Goal: Task Accomplishment & Management: Manage account settings

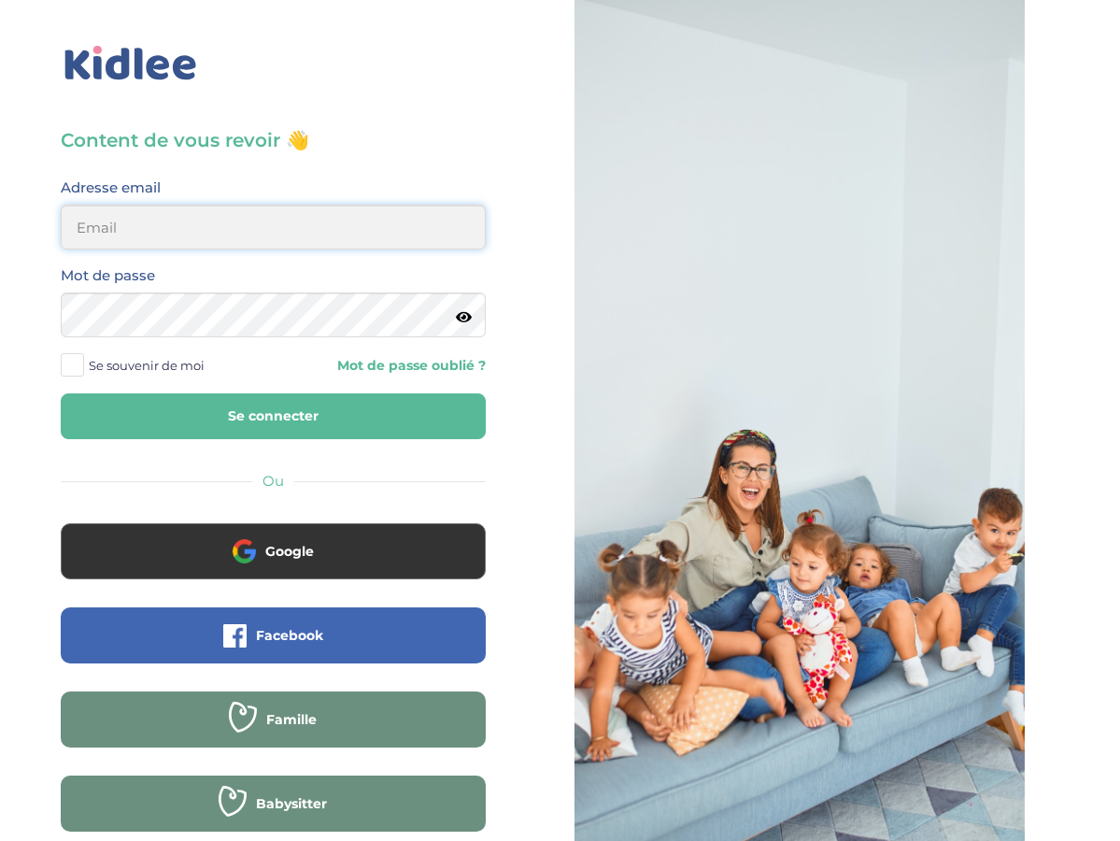
type input "[EMAIL_ADDRESS][DOMAIN_NAME]"
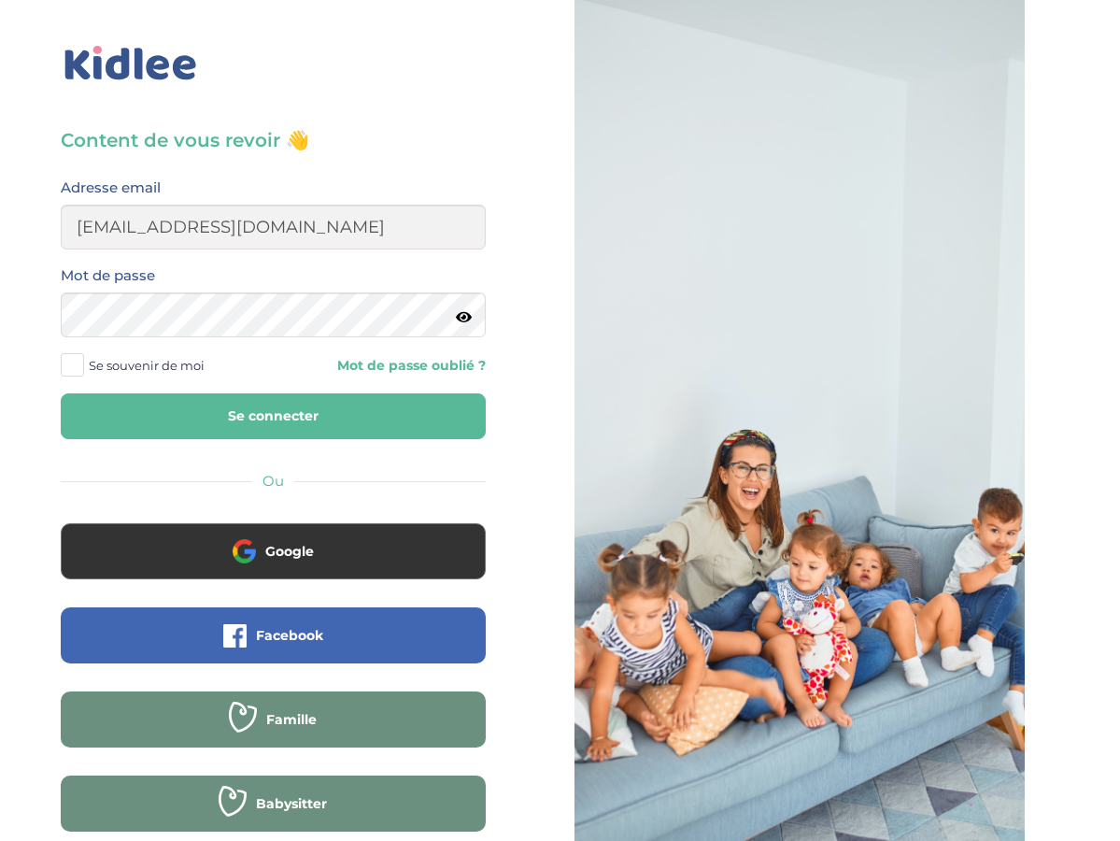
click at [259, 423] on button "Se connecter" at bounding box center [273, 416] width 425 height 46
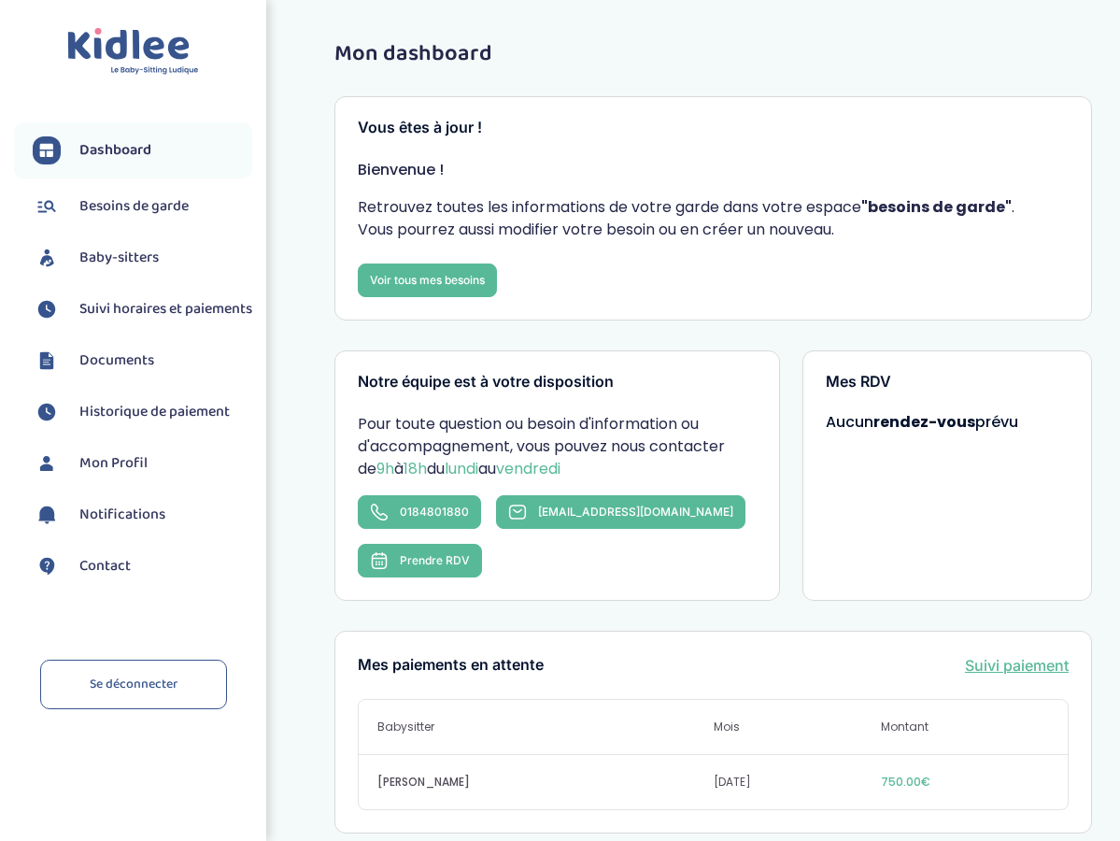
click at [124, 321] on span "Suivi horaires et paiements" at bounding box center [165, 309] width 173 height 22
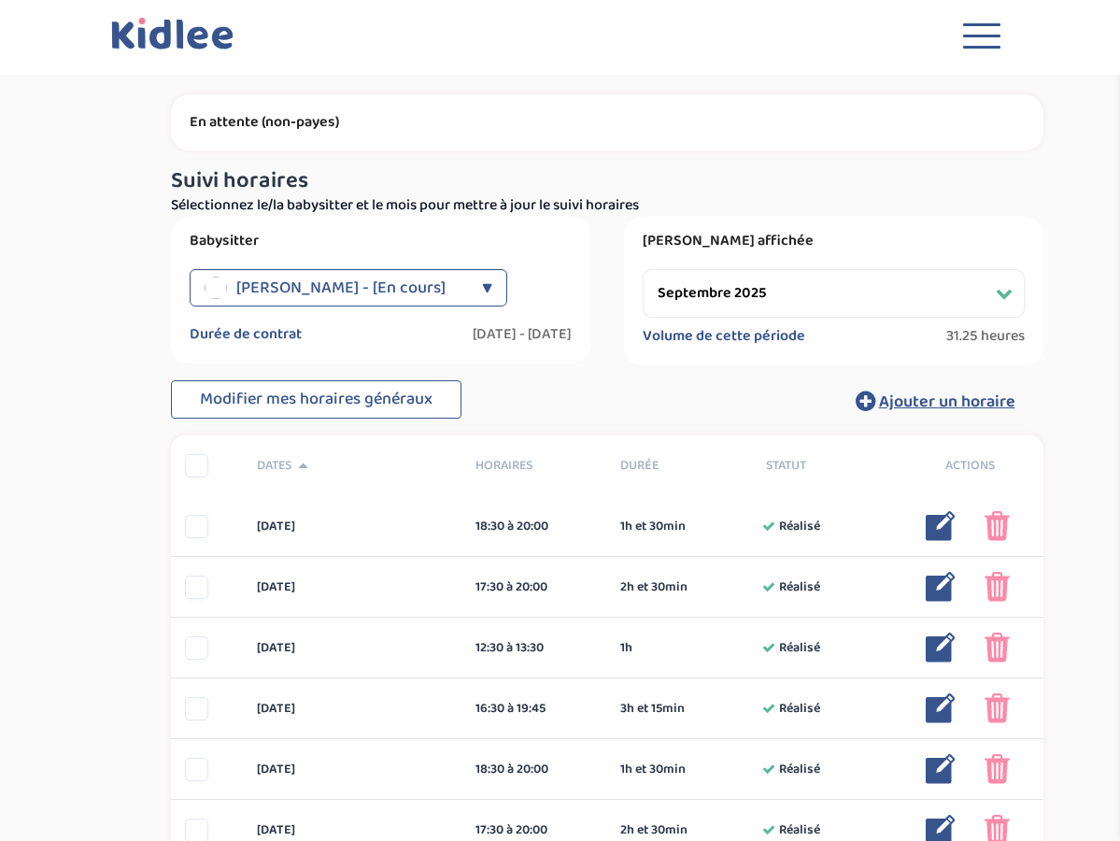
select select "septembre 2025"
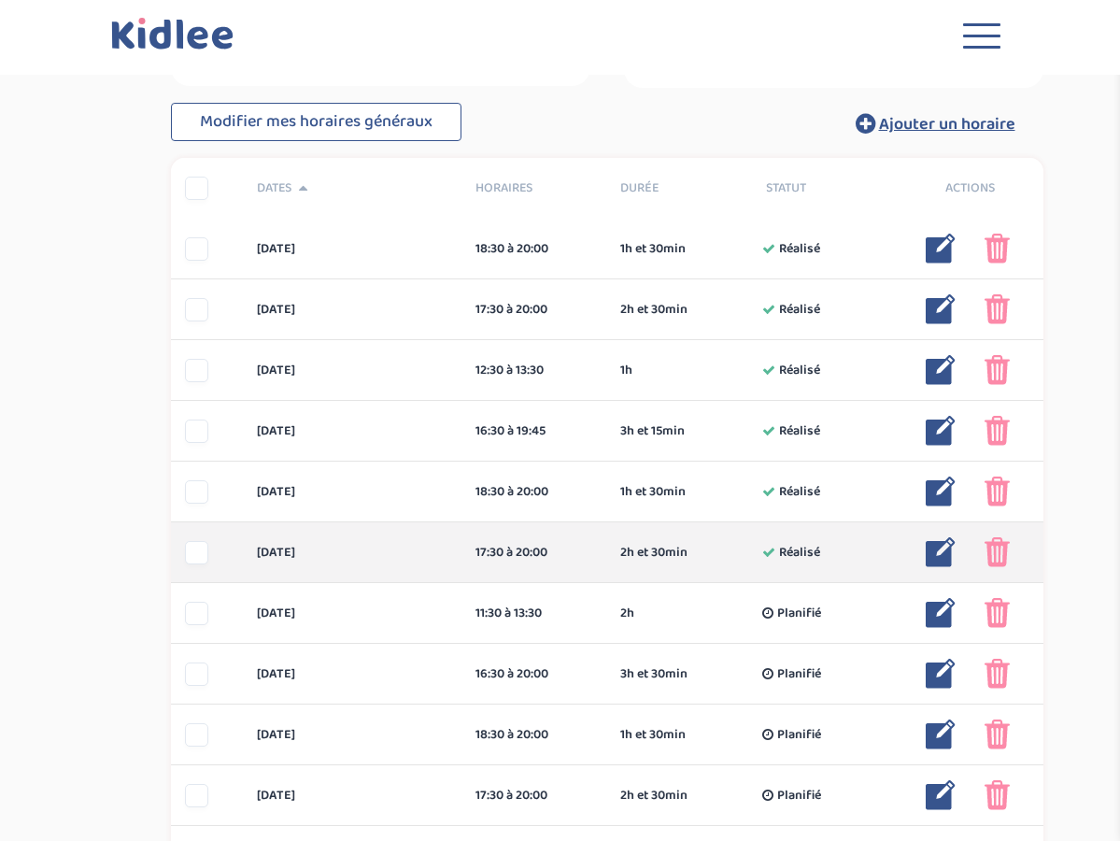
scroll to position [278, 0]
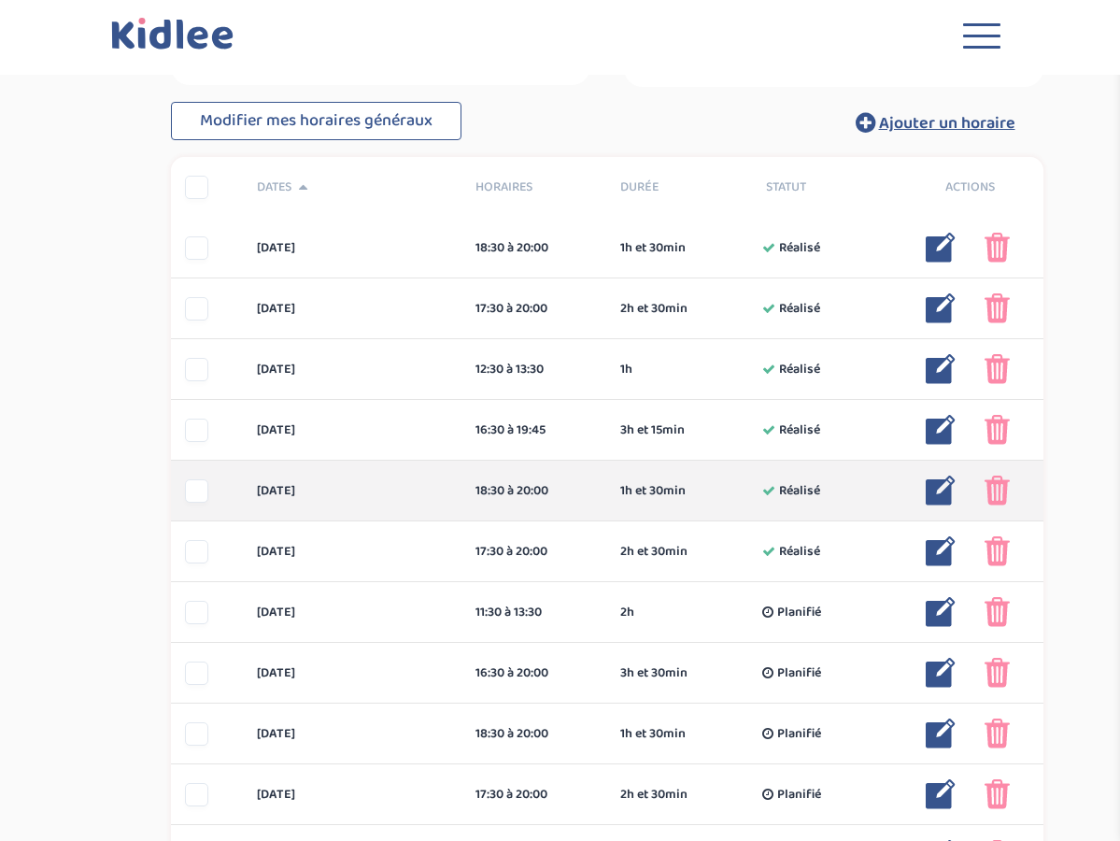
click at [944, 487] on img at bounding box center [941, 491] width 30 height 30
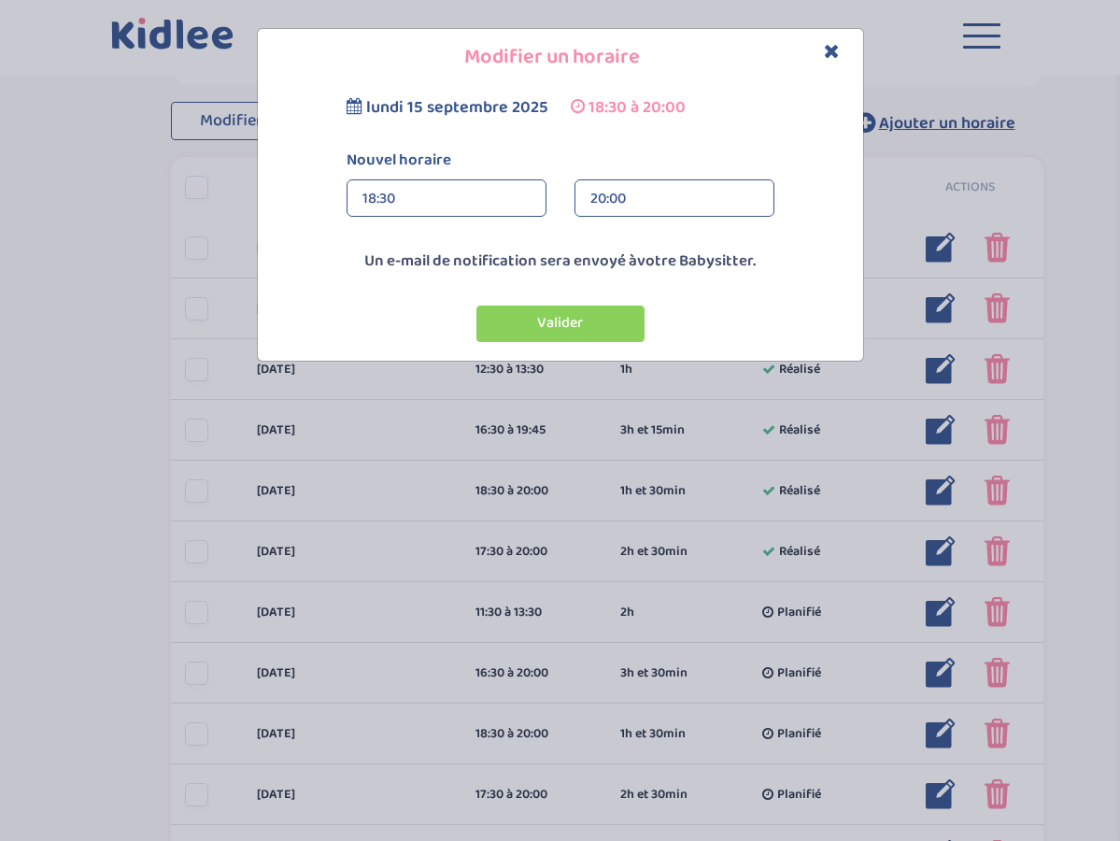
click at [628, 207] on div "20:00" at bounding box center [675, 198] width 168 height 37
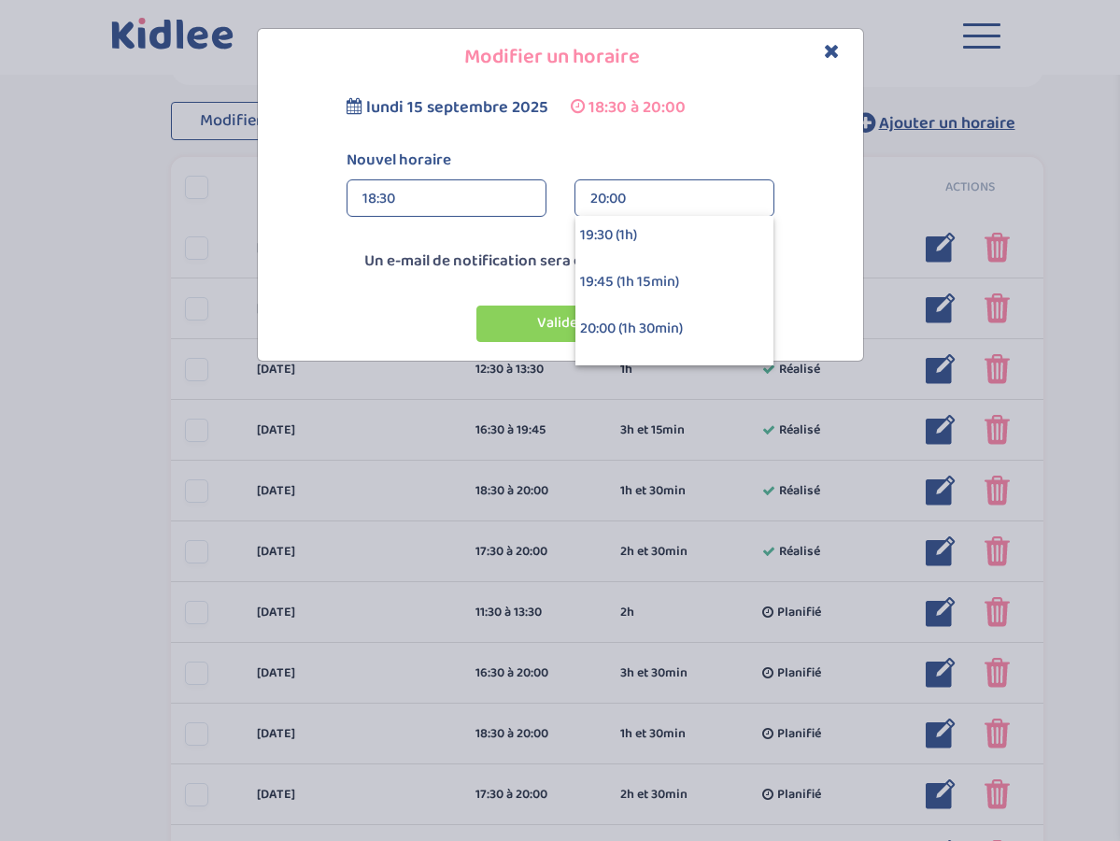
scroll to position [147, 0]
click at [627, 282] on div "19:45 (1h 15min)" at bounding box center [675, 279] width 198 height 47
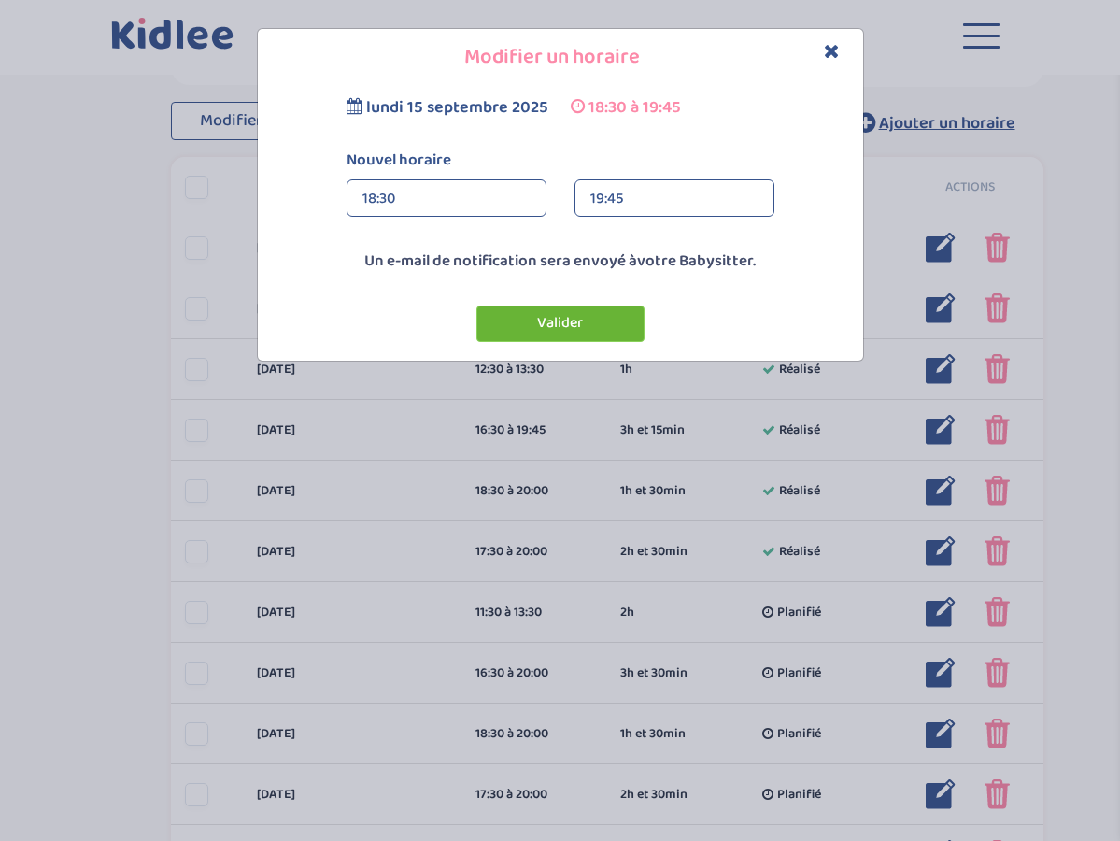
click at [566, 322] on button "Valider" at bounding box center [561, 324] width 168 height 36
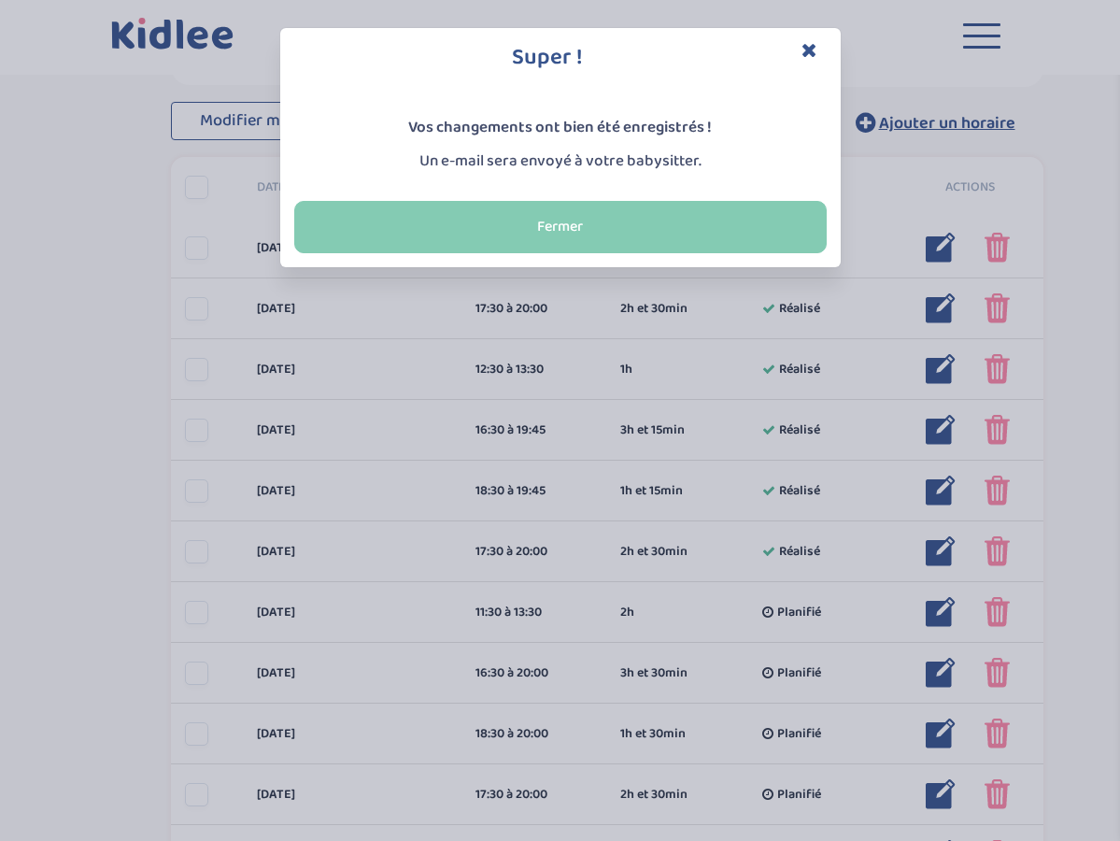
click at [540, 232] on button "Fermer" at bounding box center [560, 227] width 533 height 52
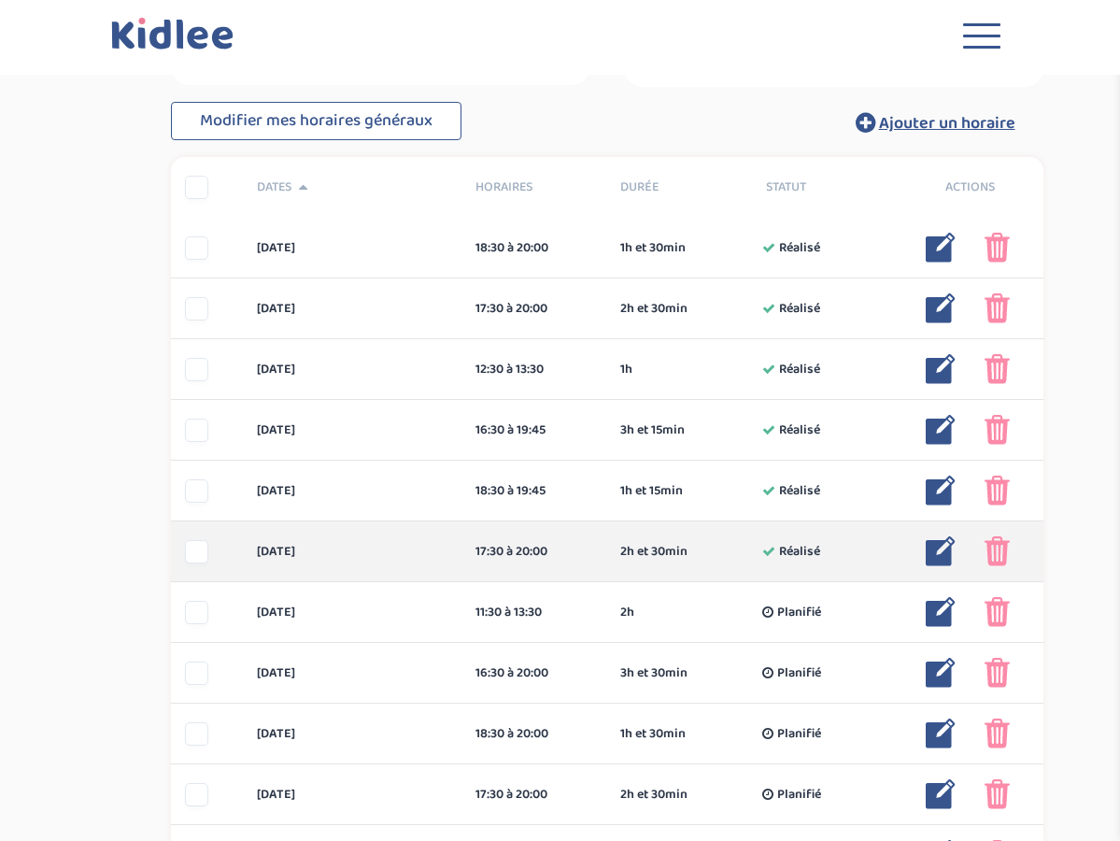
click at [933, 549] on img at bounding box center [941, 551] width 30 height 30
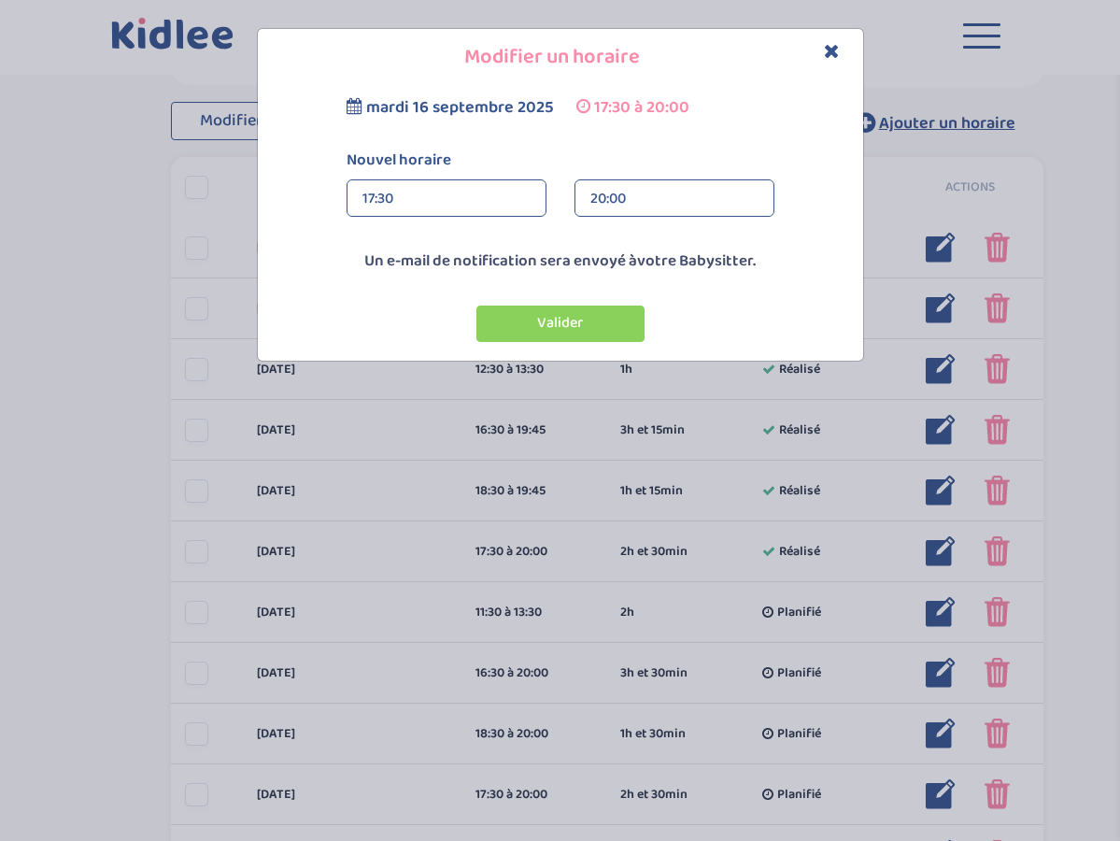
click at [644, 193] on div "20:00" at bounding box center [675, 198] width 168 height 37
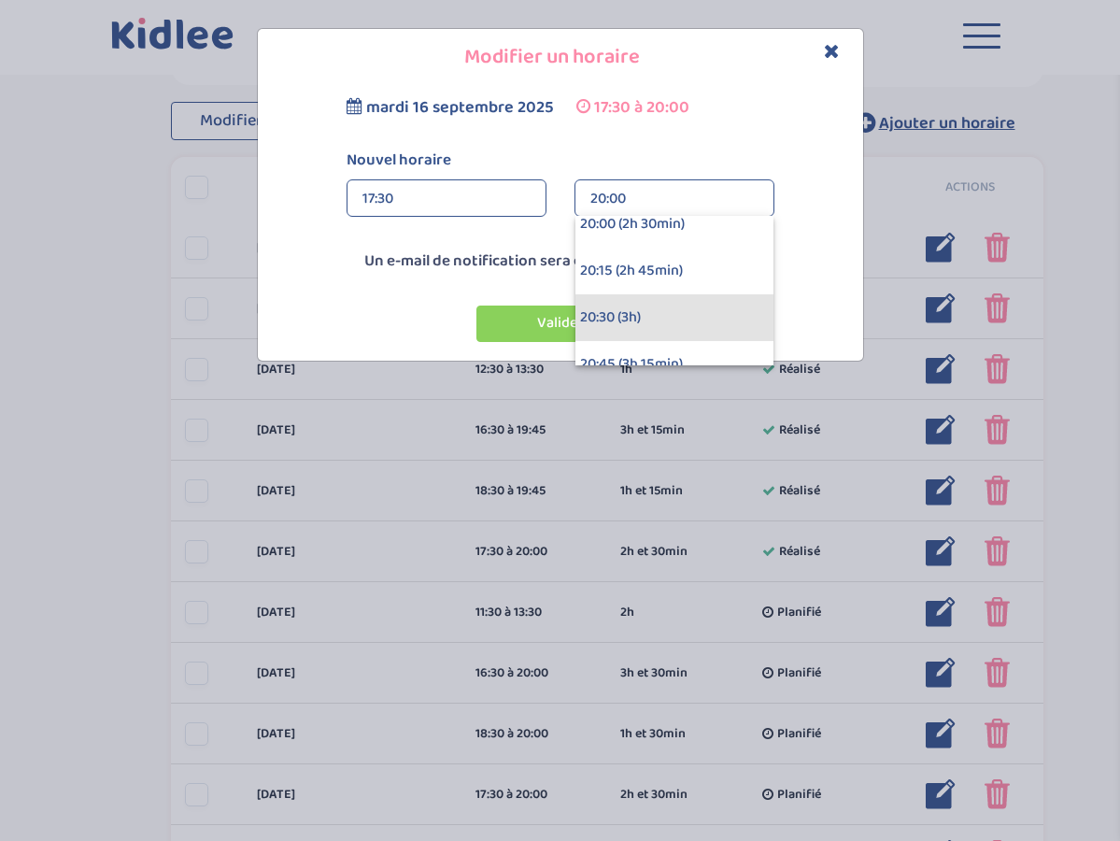
click at [615, 310] on div "20:30 (3h)" at bounding box center [675, 317] width 198 height 47
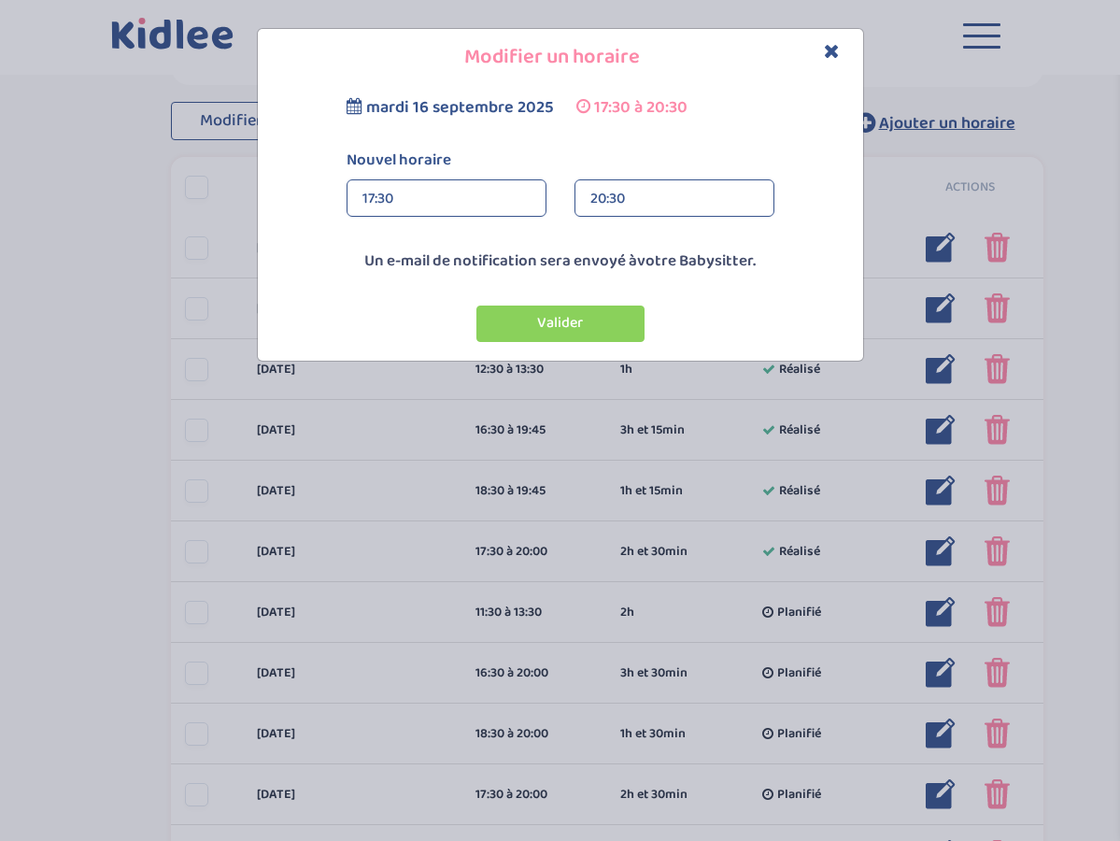
click at [642, 198] on div "20:30" at bounding box center [675, 198] width 168 height 37
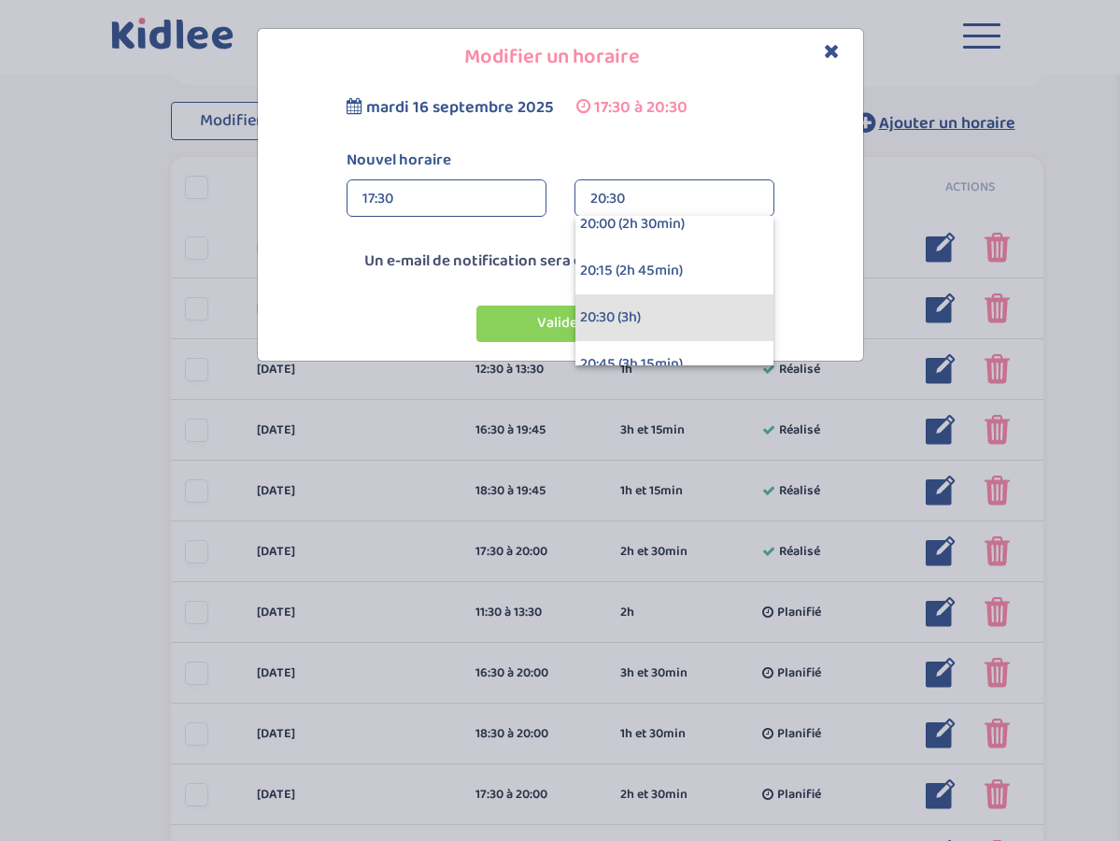
click at [608, 314] on div "20:30 (3h)" at bounding box center [675, 317] width 198 height 47
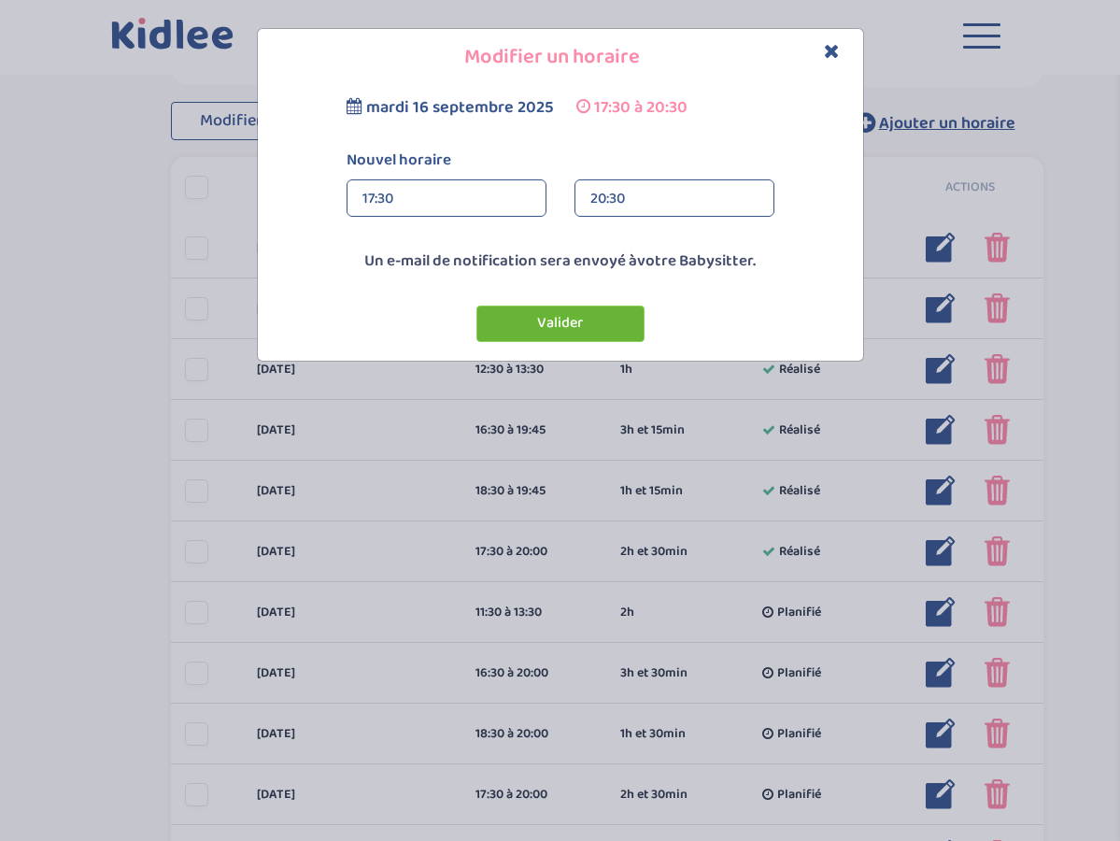
click at [548, 321] on button "Valider" at bounding box center [561, 324] width 168 height 36
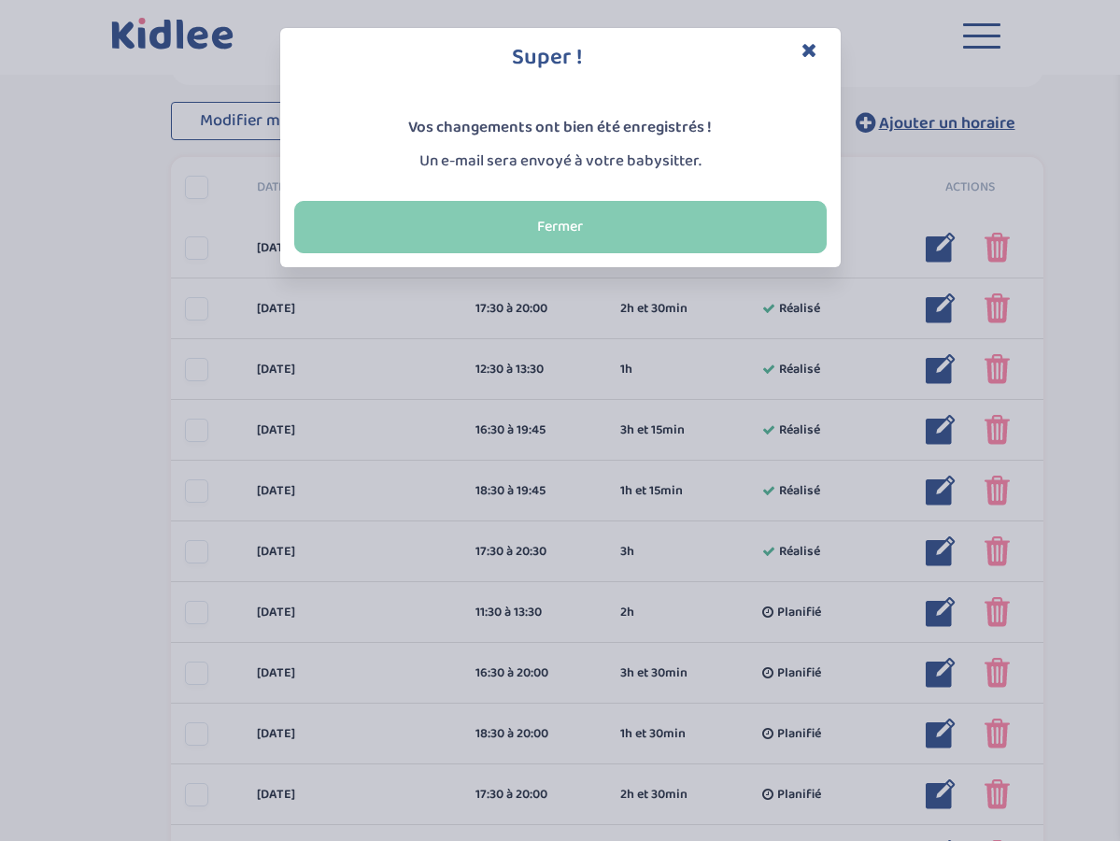
click at [595, 228] on button "Fermer" at bounding box center [560, 227] width 533 height 52
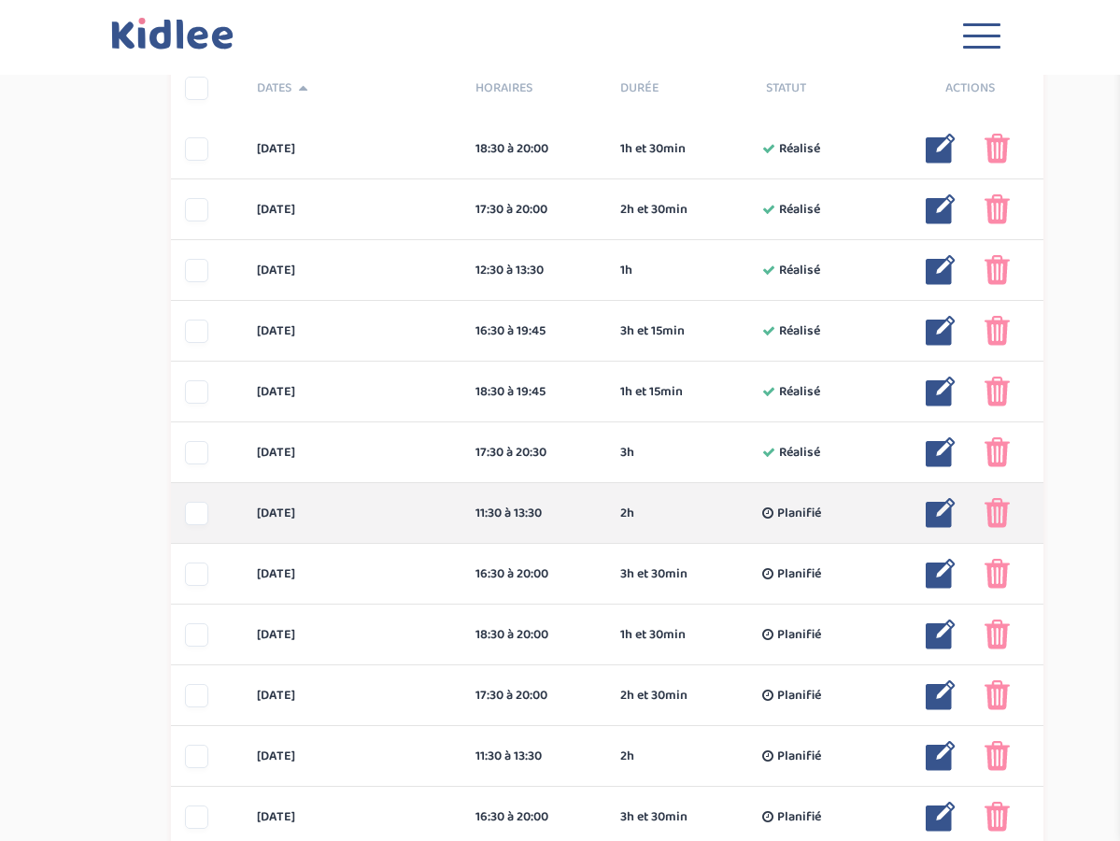
scroll to position [378, 0]
